Goal: Information Seeking & Learning: Learn about a topic

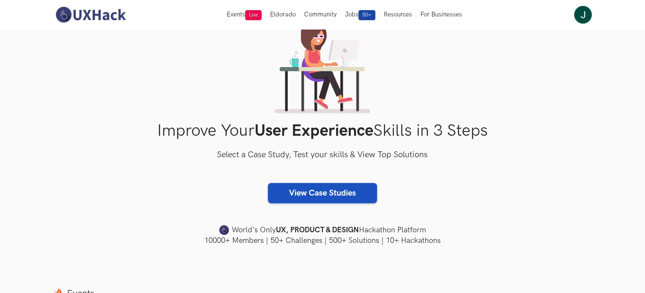
scroll to position [84, 0]
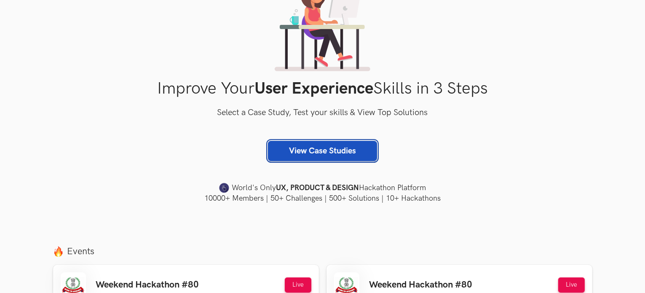
click at [322, 151] on link "View Case Studies" at bounding box center [322, 151] width 109 height 20
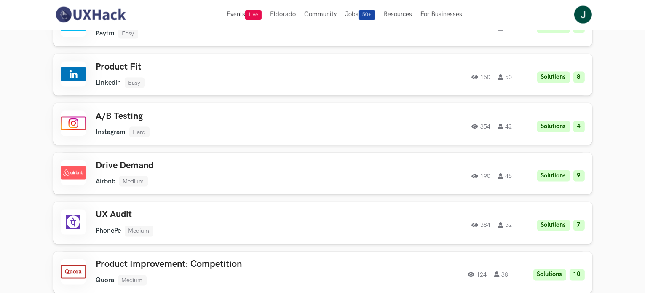
scroll to position [1389, 0]
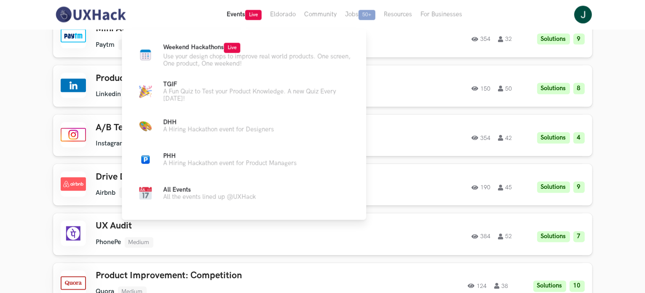
click at [232, 16] on button "Events Live" at bounding box center [243, 14] width 43 height 29
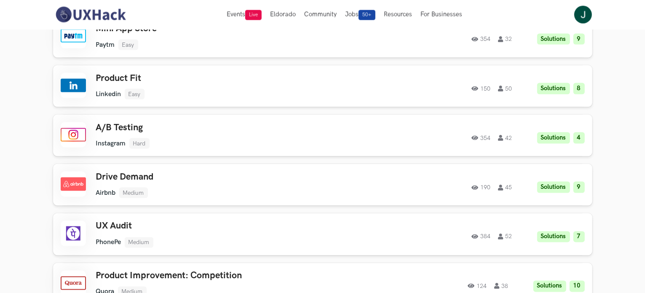
click at [96, 16] on img at bounding box center [90, 15] width 75 height 18
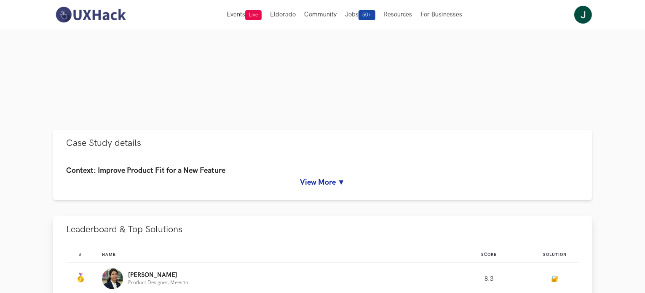
scroll to position [253, 0]
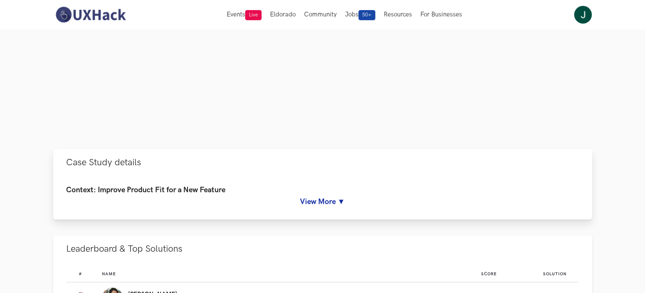
click at [330, 203] on link "View More ▼" at bounding box center [323, 201] width 512 height 9
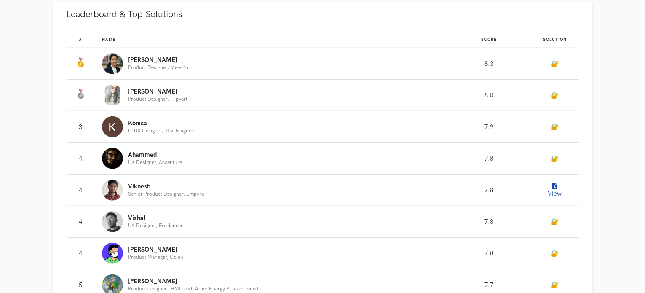
scroll to position [926, 0]
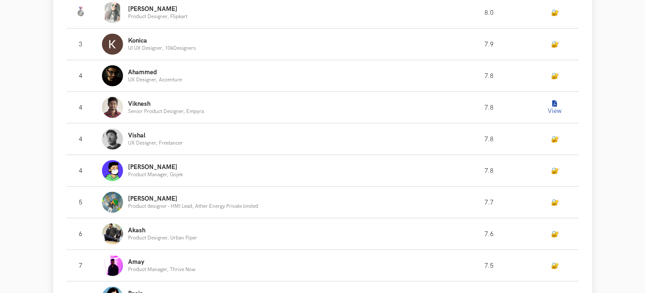
click at [131, 13] on p "Mehak" at bounding box center [157, 9] width 59 height 7
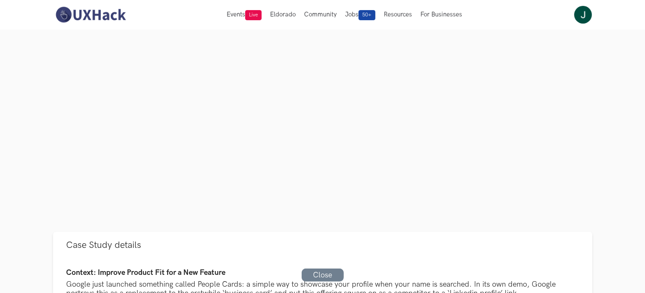
scroll to position [0, 0]
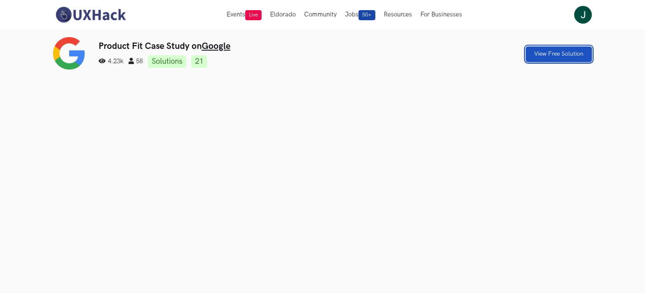
click at [581, 50] on link "View Free Solution" at bounding box center [558, 54] width 66 height 16
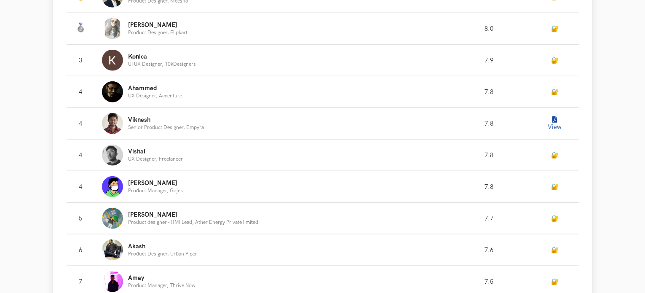
scroll to position [912, 0]
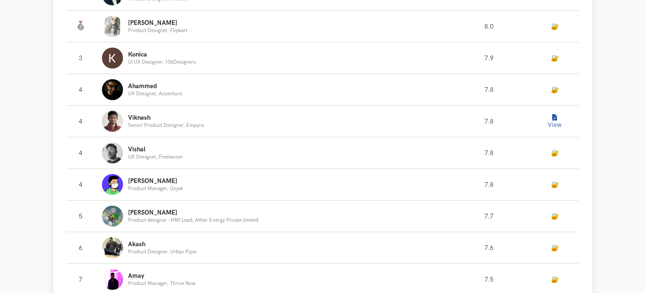
click at [555, 30] on link "🔐" at bounding box center [555, 26] width 8 height 7
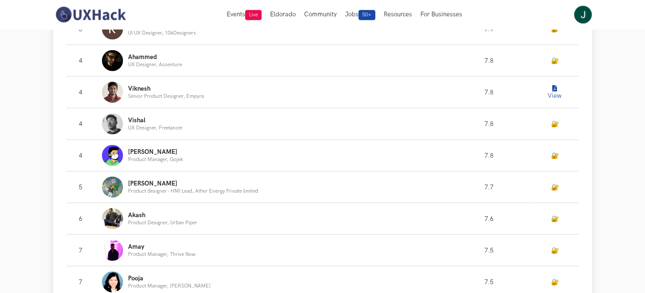
scroll to position [916, 0]
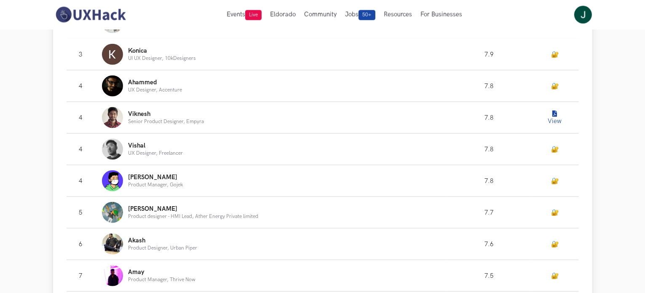
click at [558, 126] on button "View" at bounding box center [554, 117] width 17 height 17
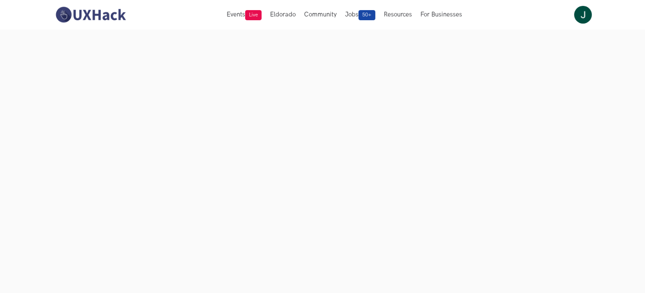
scroll to position [74, 0]
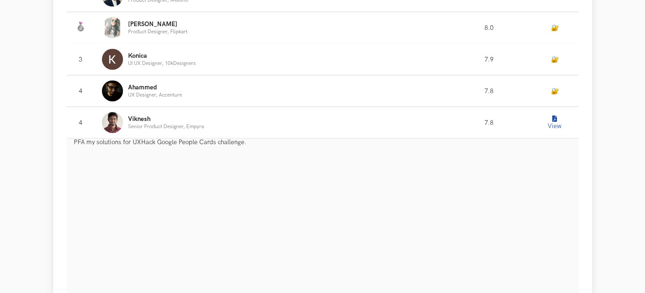
scroll to position [912, 0]
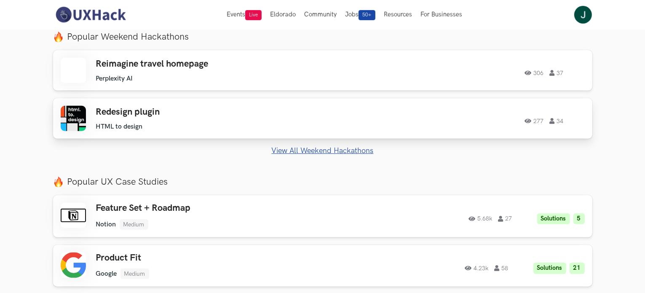
scroll to position [337, 0]
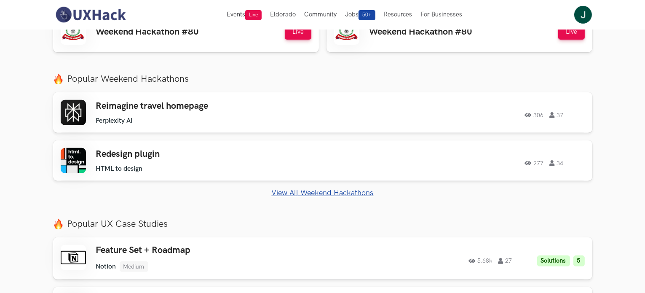
click at [306, 192] on link "View All Weekend Hackathons" at bounding box center [322, 192] width 539 height 9
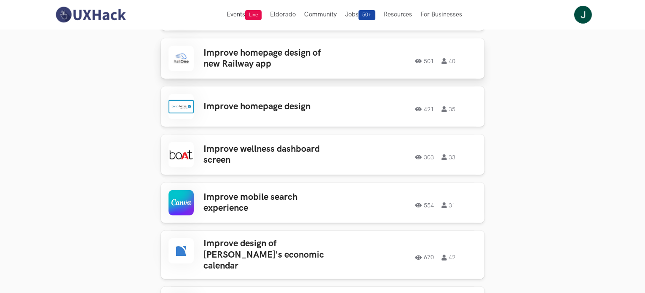
scroll to position [211, 0]
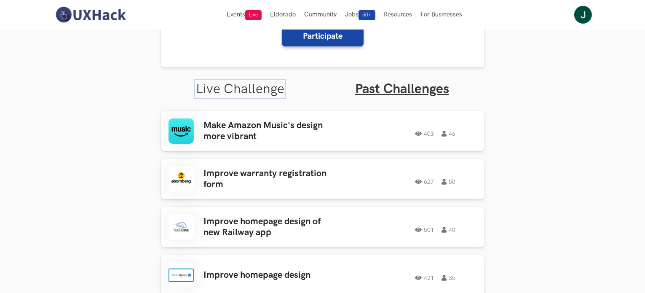
click at [256, 87] on link "Live Challenge" at bounding box center [240, 89] width 88 height 16
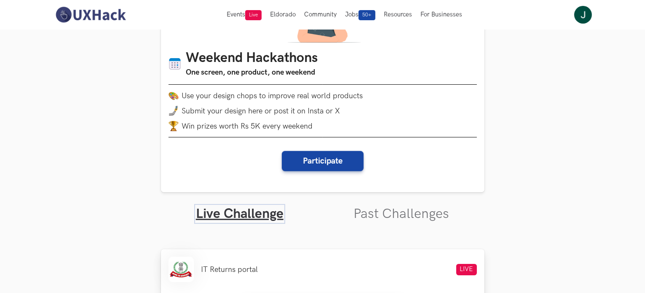
scroll to position [85, 0]
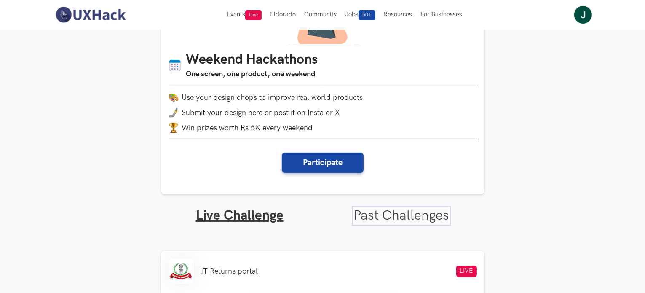
click at [355, 215] on link "Past Challenges" at bounding box center [401, 215] width 96 height 16
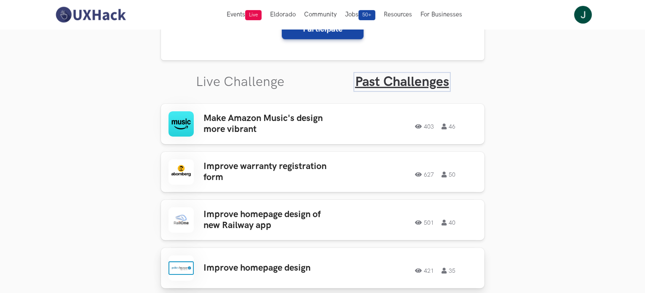
scroll to position [295, 0]
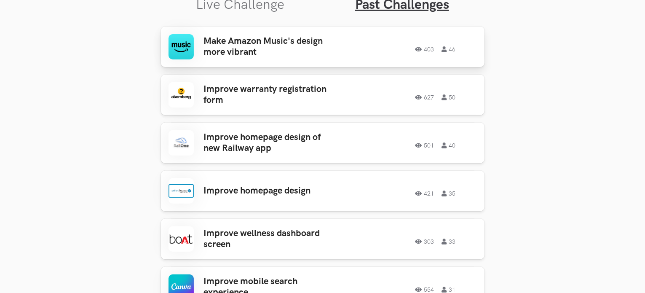
click at [300, 51] on h3 "Make Amazon Music's design more vibrant" at bounding box center [269, 47] width 131 height 22
click at [293, 138] on h3 "Improve homepage design of new Railway app" at bounding box center [269, 143] width 131 height 22
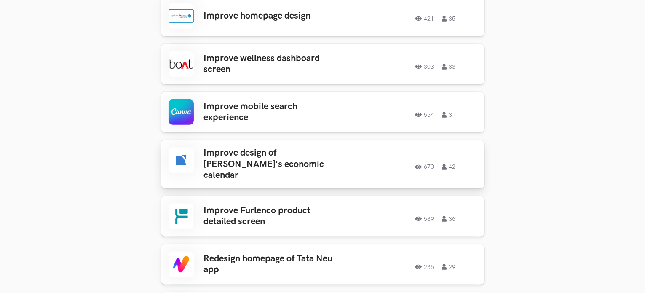
scroll to position [506, 0]
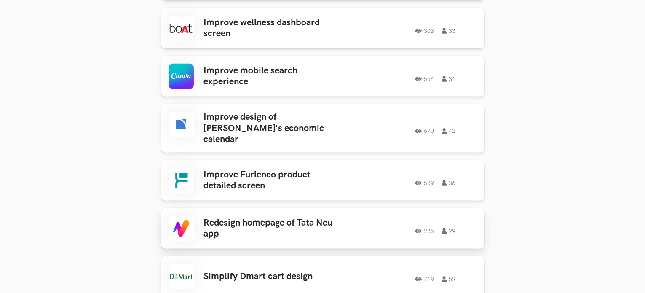
click at [288, 218] on h3 "Redesign homepage of Tata Neu app" at bounding box center [269, 228] width 131 height 22
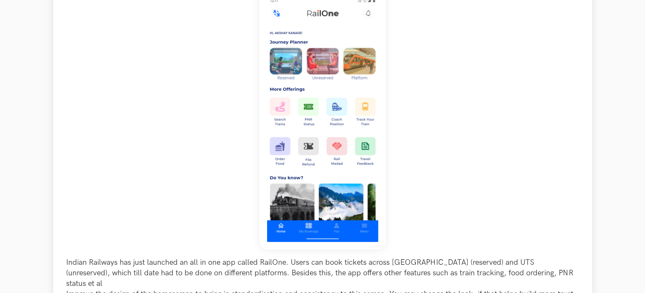
scroll to position [253, 0]
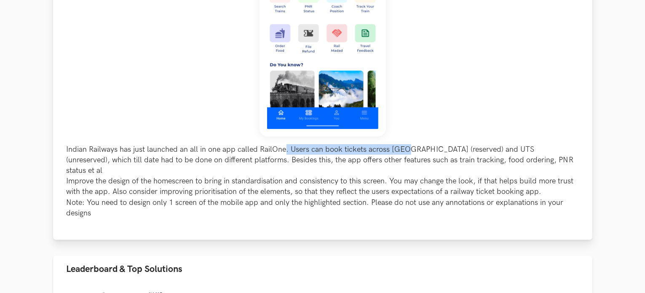
drag, startPoint x: 285, startPoint y: 148, endPoint x: 405, endPoint y: 151, distance: 120.0
click at [405, 151] on p "Indian Railways has just launched an all in one app called RailOne. Users can b…" at bounding box center [323, 181] width 512 height 74
click at [369, 163] on p "Indian Railways has just launched an all in one app called RailOne. Users can b…" at bounding box center [323, 181] width 512 height 74
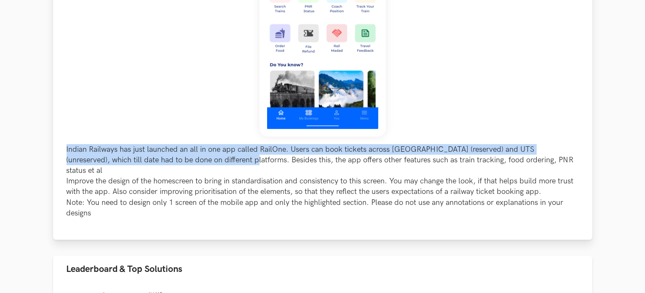
drag, startPoint x: 67, startPoint y: 153, endPoint x: 205, endPoint y: 156, distance: 138.1
click at [205, 156] on p "Indian Railways has just launched an all in one app called RailOne. Users can b…" at bounding box center [323, 181] width 512 height 74
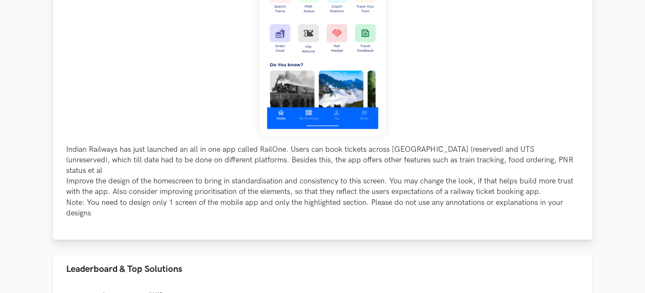
click at [90, 174] on p "Indian Railways has just launched an all in one app called RailOne. Users can b…" at bounding box center [323, 181] width 512 height 74
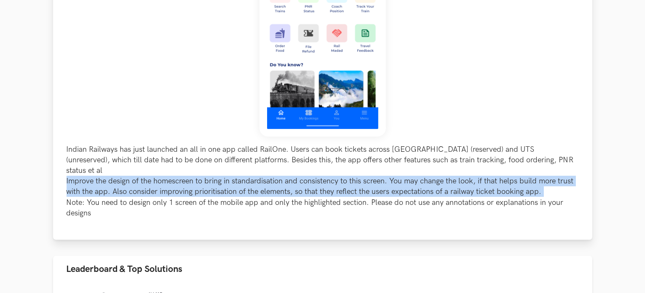
click at [90, 174] on p "Indian Railways has just launched an all in one app called RailOne. Users can b…" at bounding box center [323, 181] width 512 height 74
click at [104, 171] on p "Indian Railways has just launched an all in one app called RailOne. Users can b…" at bounding box center [323, 181] width 512 height 74
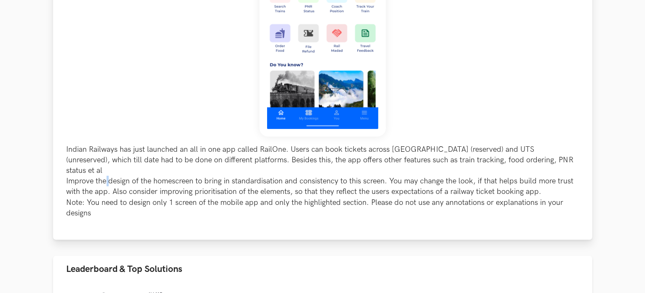
click at [104, 171] on p "Indian Railways has just launched an all in one app called RailOne. Users can b…" at bounding box center [323, 181] width 512 height 74
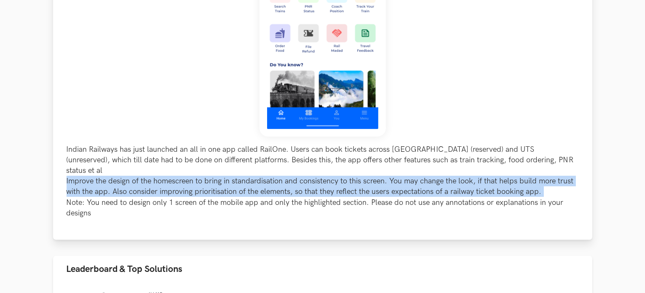
click at [104, 171] on p "Indian Railways has just launched an all in one app called RailOne. Users can b…" at bounding box center [323, 181] width 512 height 74
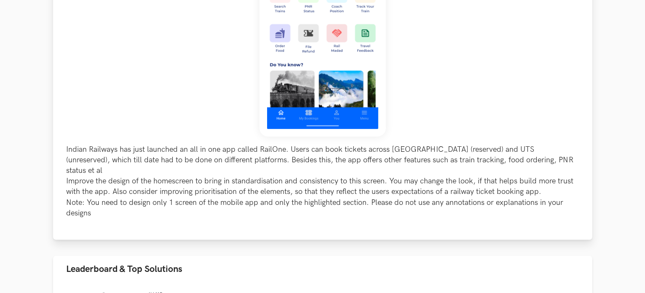
click at [72, 169] on p "Indian Railways has just launched an all in one app called RailOne. Users can b…" at bounding box center [323, 181] width 512 height 74
click at [74, 171] on p "Indian Railways has just launched an all in one app called RailOne. Users can b…" at bounding box center [323, 181] width 512 height 74
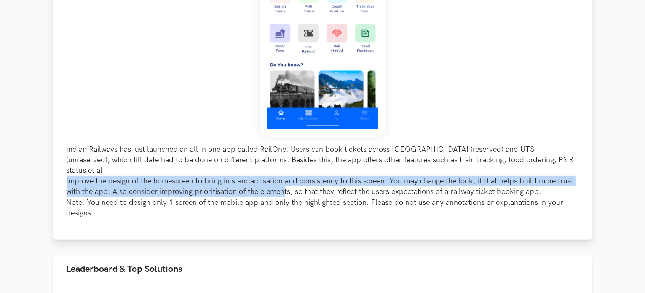
drag, startPoint x: 59, startPoint y: 170, endPoint x: 283, endPoint y: 176, distance: 223.7
click at [283, 176] on div "Indian Railways has just launched an all in one app called RailOne. Users can b…" at bounding box center [322, 56] width 539 height 368
click at [283, 175] on p "Indian Railways has just launched an all in one app called RailOne. Users can b…" at bounding box center [323, 181] width 512 height 74
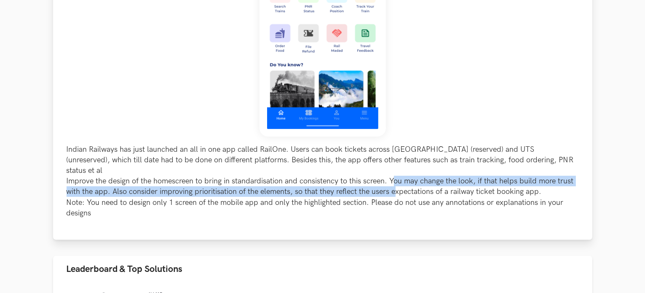
drag, startPoint x: 392, startPoint y: 168, endPoint x: 394, endPoint y: 176, distance: 8.1
click at [394, 176] on p "Indian Railways has just launched an all in one app called RailOne. Users can b…" at bounding box center [323, 181] width 512 height 74
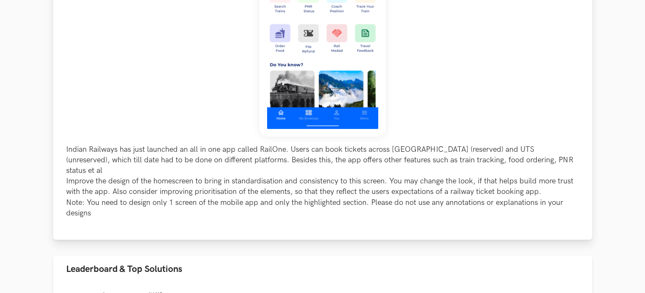
click at [185, 168] on p "Indian Railways has just launched an all in one app called RailOne. Users can b…" at bounding box center [323, 181] width 512 height 74
click at [318, 175] on p "Indian Railways has just launched an all in one app called RailOne. Users can b…" at bounding box center [323, 181] width 512 height 74
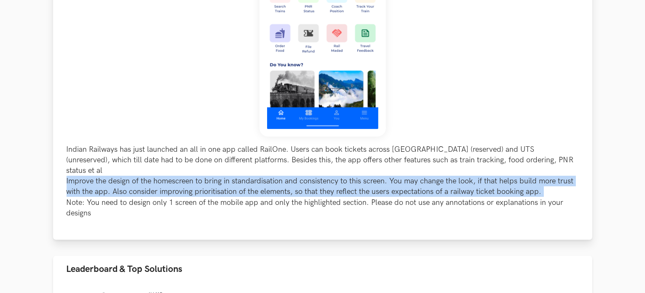
click at [318, 175] on p "Indian Railways has just launched an all in one app called RailOne. Users can b…" at bounding box center [323, 181] width 512 height 74
click at [315, 181] on p "Indian Railways has just launched an all in one app called RailOne. Users can b…" at bounding box center [323, 181] width 512 height 74
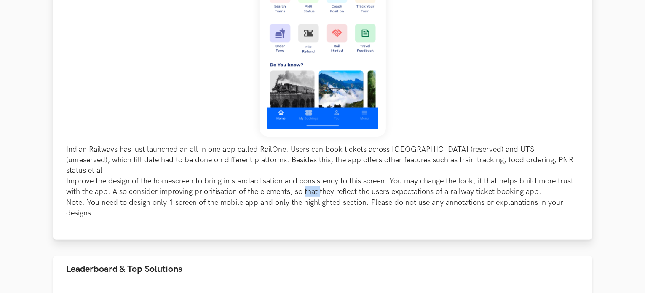
click at [315, 181] on p "Indian Railways has just launched an all in one app called RailOne. Users can b…" at bounding box center [323, 181] width 512 height 74
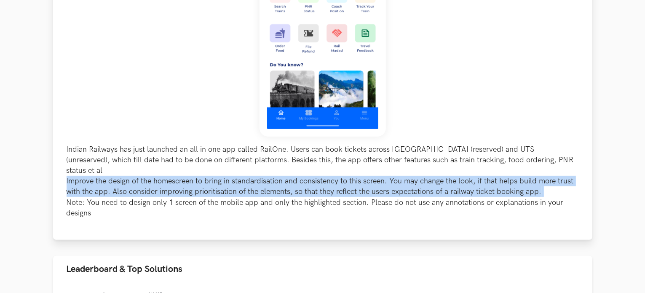
click at [315, 181] on p "Indian Railways has just launched an all in one app called RailOne. Users can b…" at bounding box center [323, 181] width 512 height 74
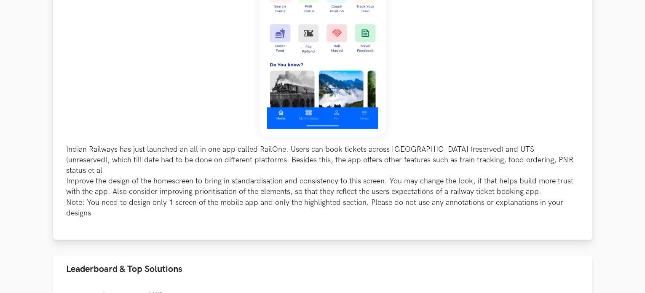
click at [229, 190] on p "Indian Railways has just launched an all in one app called RailOne. Users can b…" at bounding box center [323, 181] width 512 height 74
click at [116, 189] on p "Indian Railways has just launched an all in one app called RailOne. Users can b…" at bounding box center [323, 181] width 512 height 74
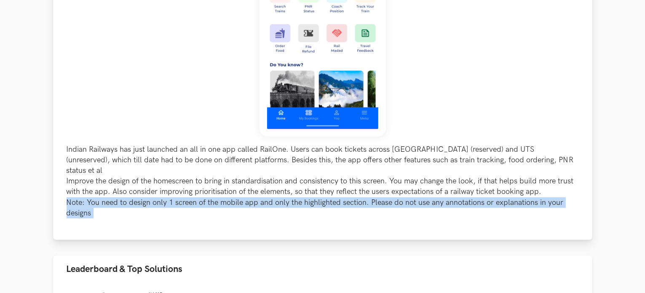
click at [116, 189] on p "Indian Railways has just launched an all in one app called RailOne. Users can b…" at bounding box center [323, 181] width 512 height 74
click at [115, 197] on p "Indian Railways has just launched an all in one app called RailOne. Users can b…" at bounding box center [323, 181] width 512 height 74
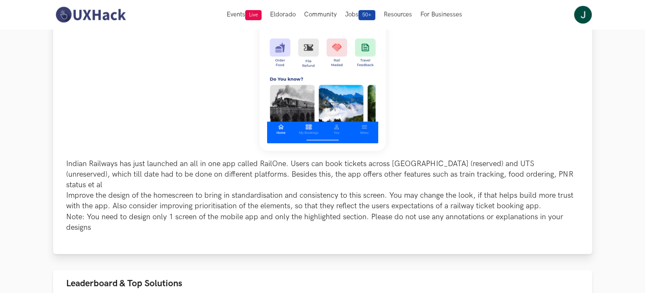
scroll to position [181, 0]
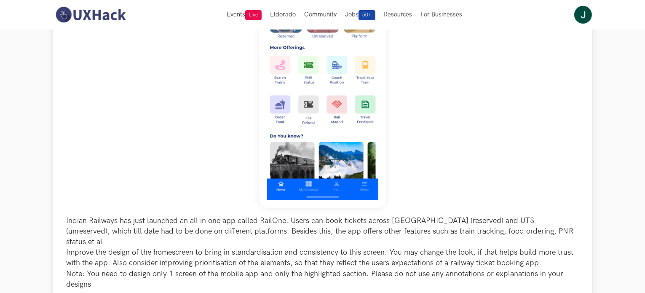
click at [180, 248] on p "Indian Railways has just launched an all in one app called RailOne. Users can b…" at bounding box center [323, 252] width 512 height 74
drag, startPoint x: 225, startPoint y: 247, endPoint x: 264, endPoint y: 249, distance: 39.6
click at [226, 248] on p "Indian Railways has just launched an all in one app called RailOne. Users can b…" at bounding box center [323, 252] width 512 height 74
click at [307, 251] on p "Indian Railways has just launched an all in one app called RailOne. Users can b…" at bounding box center [323, 252] width 512 height 74
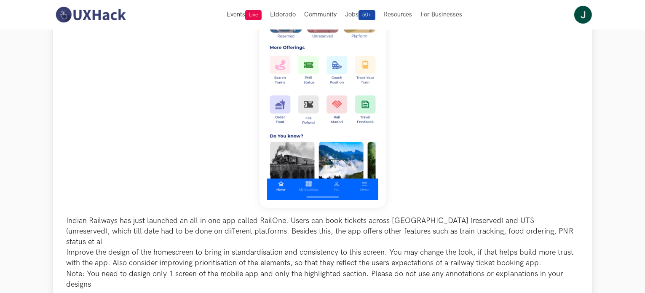
click at [321, 252] on p "Indian Railways has just launched an all in one app called RailOne. Users can b…" at bounding box center [323, 252] width 512 height 74
click at [367, 252] on p "Indian Railways has just launched an all in one app called RailOne. Users can b…" at bounding box center [323, 252] width 512 height 74
click at [400, 252] on p "Indian Railways has just launched an all in one app called RailOne. Users can b…" at bounding box center [323, 252] width 512 height 74
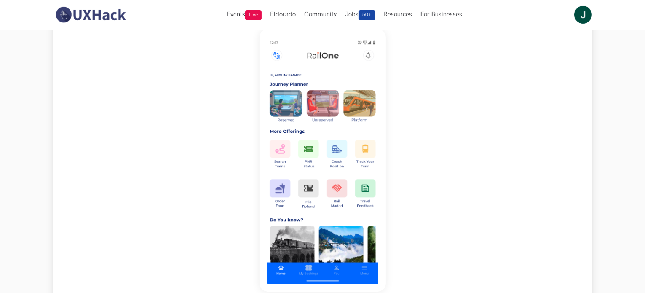
scroll to position [97, 0]
click at [320, 166] on img at bounding box center [322, 160] width 126 height 262
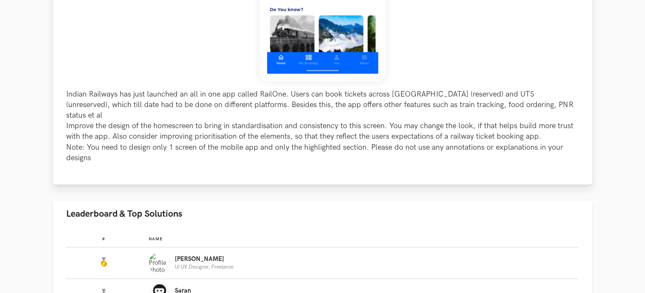
scroll to position [392, 0]
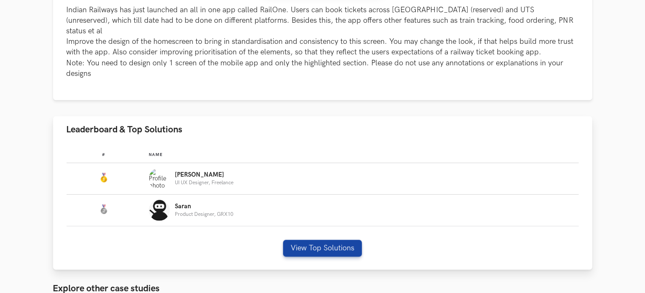
click at [217, 176] on div "Nirmalkumar UI UX Designer, Freelance" at bounding box center [360, 178] width 422 height 21
click at [291, 229] on div "# Name #: Name: Nirmalkumar UI UX Designer, Freelance #: Name: Saran Product De…" at bounding box center [322, 206] width 539 height 127
click at [297, 240] on button "View Top Solutions" at bounding box center [322, 248] width 79 height 17
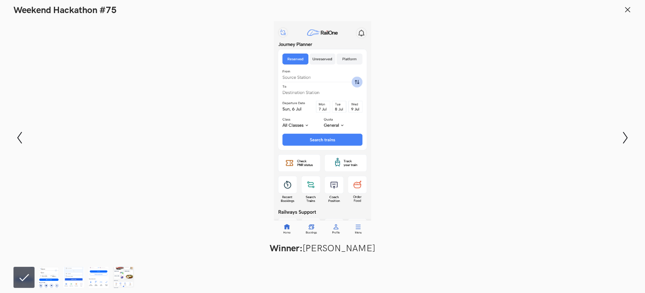
click at [624, 9] on icon at bounding box center [628, 10] width 8 height 8
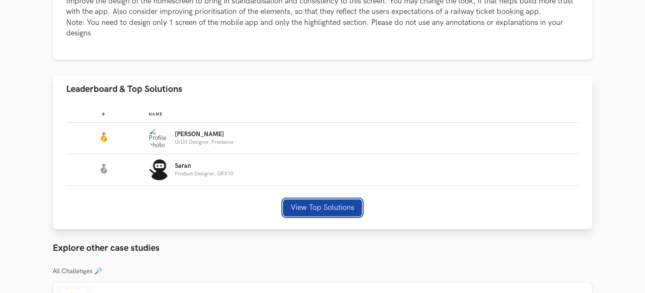
scroll to position [434, 0]
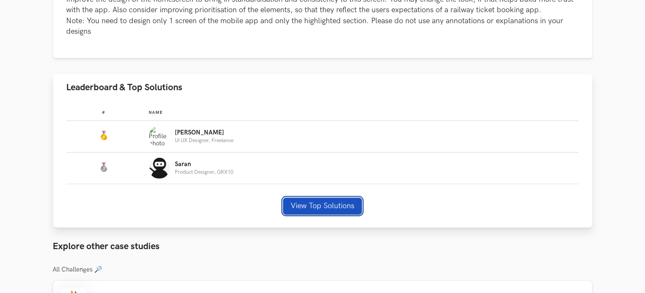
click at [323, 197] on button "View Top Solutions" at bounding box center [322, 205] width 79 height 17
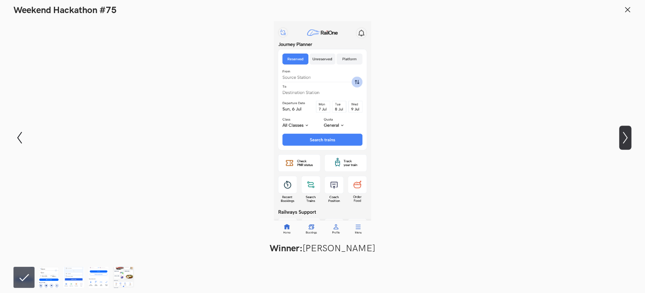
click at [619, 138] on div "Modal Gallery Slideshow Winner: Nirmalkumar Rohit Runner-up: Saran B Honorable …" at bounding box center [322, 137] width 645 height 243
click at [623, 136] on icon "Show next slide" at bounding box center [625, 137] width 12 height 12
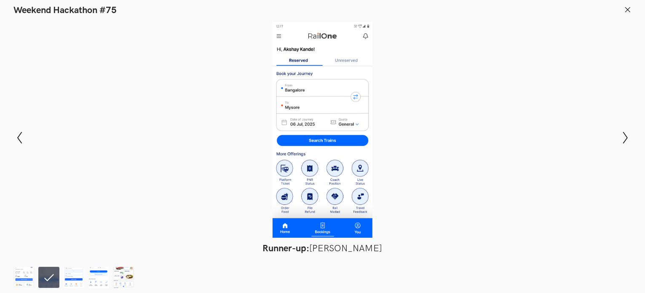
drag, startPoint x: 632, startPoint y: 12, endPoint x: 628, endPoint y: 16, distance: 5.1
click at [628, 16] on header "Weekend Hackathon #75" at bounding box center [322, 8] width 645 height 16
click at [627, 10] on line at bounding box center [627, 9] width 5 height 5
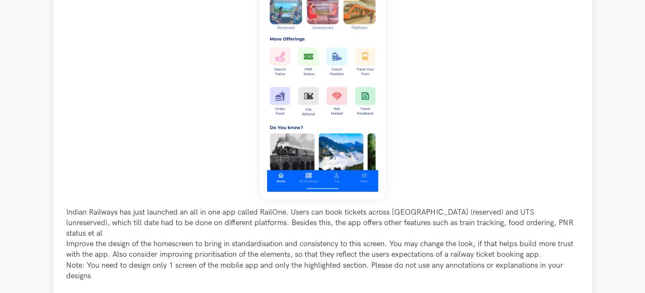
scroll to position [392, 0]
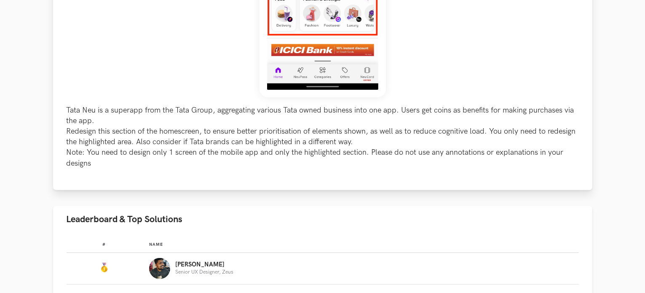
scroll to position [337, 0]
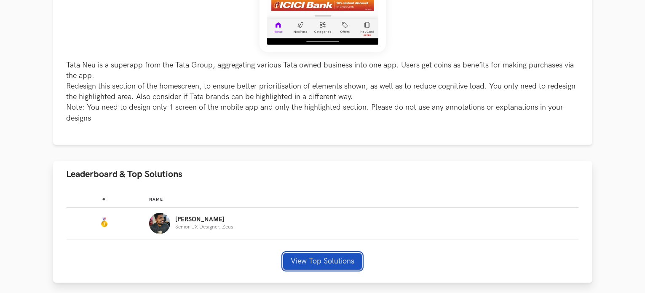
click at [330, 259] on button "View Top Solutions" at bounding box center [322, 261] width 79 height 17
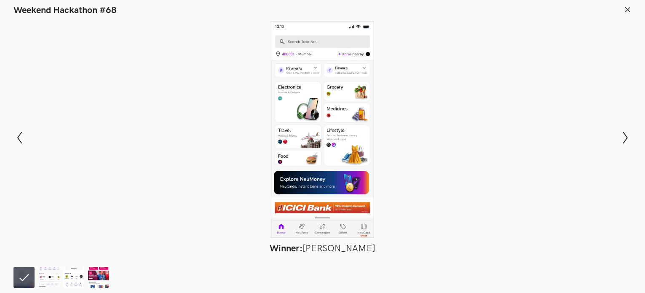
click at [631, 8] on icon at bounding box center [628, 10] width 8 height 8
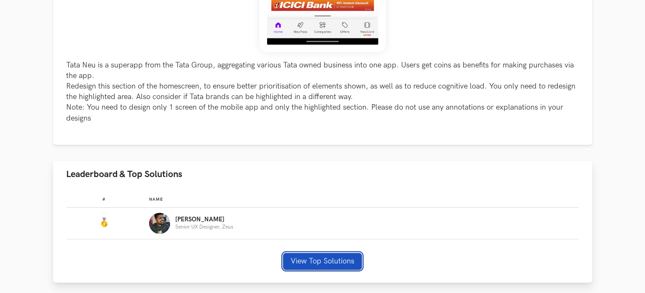
click at [341, 258] on button "View Top Solutions" at bounding box center [322, 261] width 79 height 17
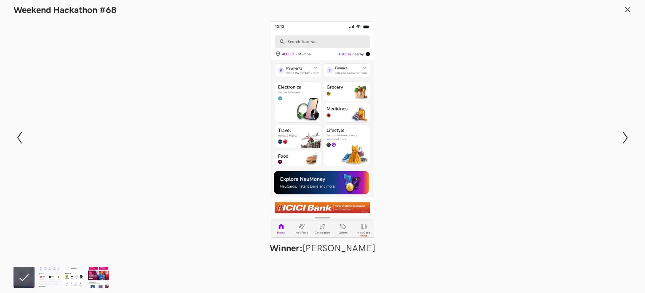
click at [631, 8] on header "Weekend Hackathon #68" at bounding box center [322, 8] width 645 height 16
click at [624, 8] on icon at bounding box center [628, 10] width 8 height 8
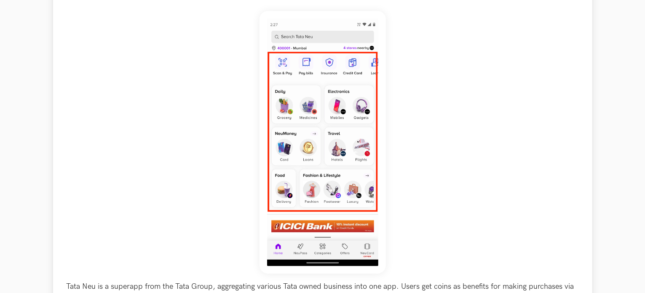
scroll to position [211, 0]
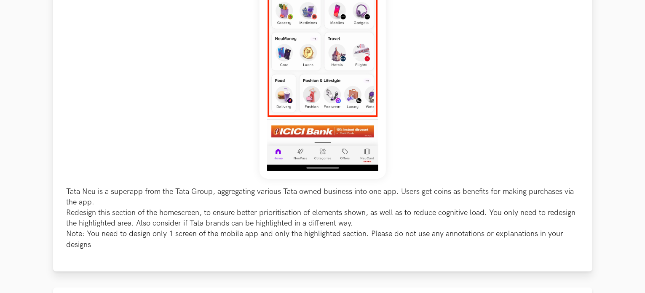
click at [233, 216] on p "Tata Neu is a superapp from the Tata Group, aggregating various Tata owned busi…" at bounding box center [323, 218] width 512 height 64
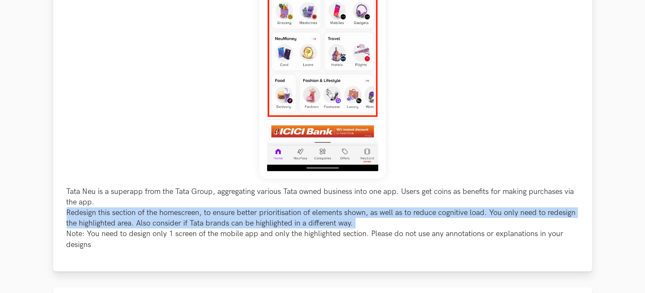
click at [233, 216] on p "Tata Neu is a superapp from the Tata Group, aggregating various Tata owned busi…" at bounding box center [323, 218] width 512 height 64
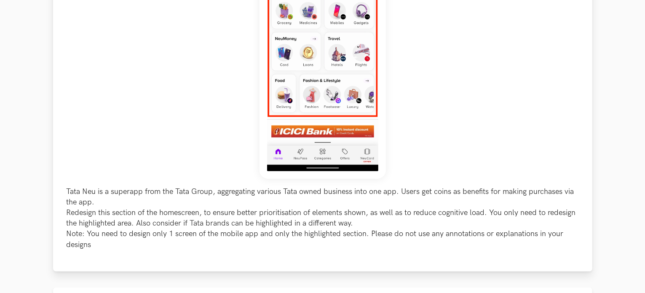
click at [234, 233] on p "Tata Neu is a superapp from the Tata Group, aggregating various Tata owned busi…" at bounding box center [323, 218] width 512 height 64
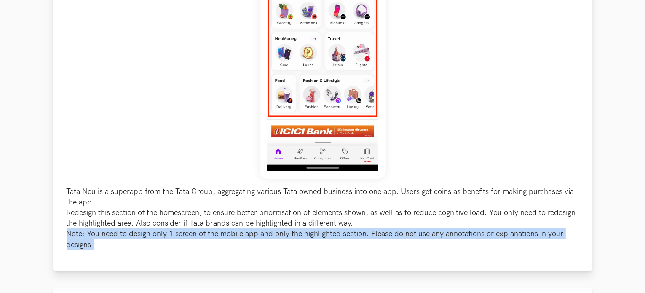
click at [234, 233] on p "Tata Neu is a superapp from the Tata Group, aggregating various Tata owned busi…" at bounding box center [323, 218] width 512 height 64
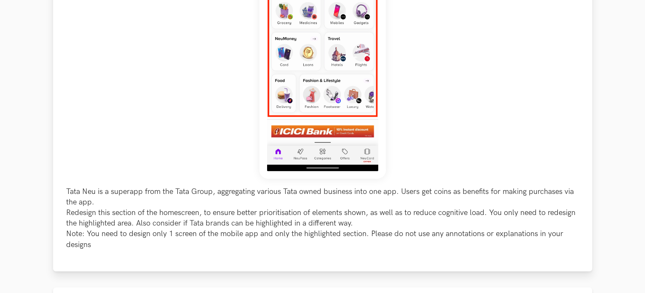
click at [235, 225] on p "Tata Neu is a superapp from the Tata Group, aggregating various Tata owned busi…" at bounding box center [323, 218] width 512 height 64
click at [324, 214] on p "Tata Neu is a superapp from the Tata Group, aggregating various Tata owned busi…" at bounding box center [323, 218] width 512 height 64
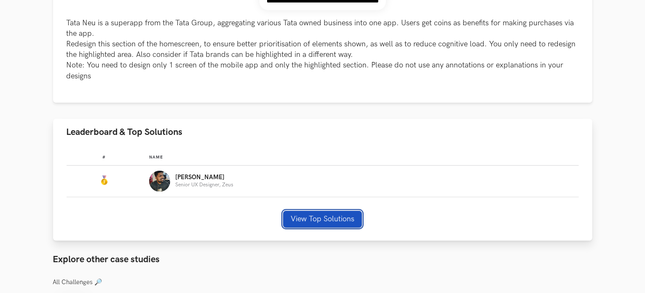
click at [340, 221] on button "View Top Solutions" at bounding box center [322, 219] width 79 height 17
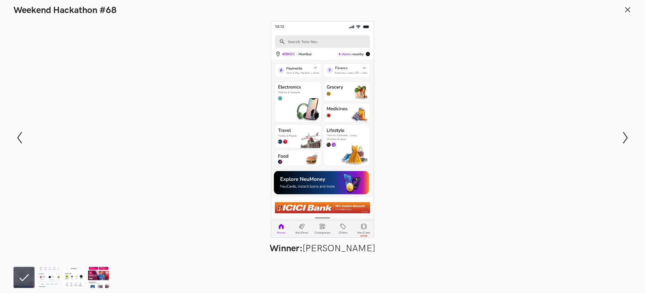
click at [335, 148] on div at bounding box center [322, 129] width 583 height 216
click at [627, 13] on button at bounding box center [628, 11] width 8 height 10
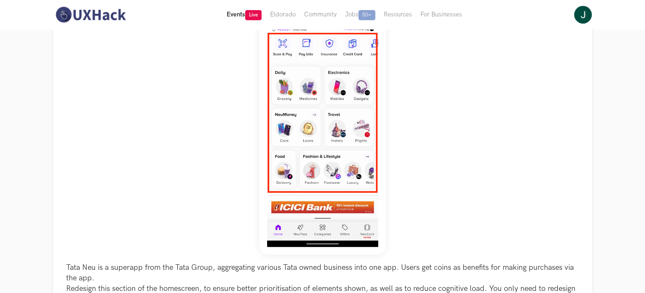
scroll to position [84, 0]
